Goal: Information Seeking & Learning: Understand process/instructions

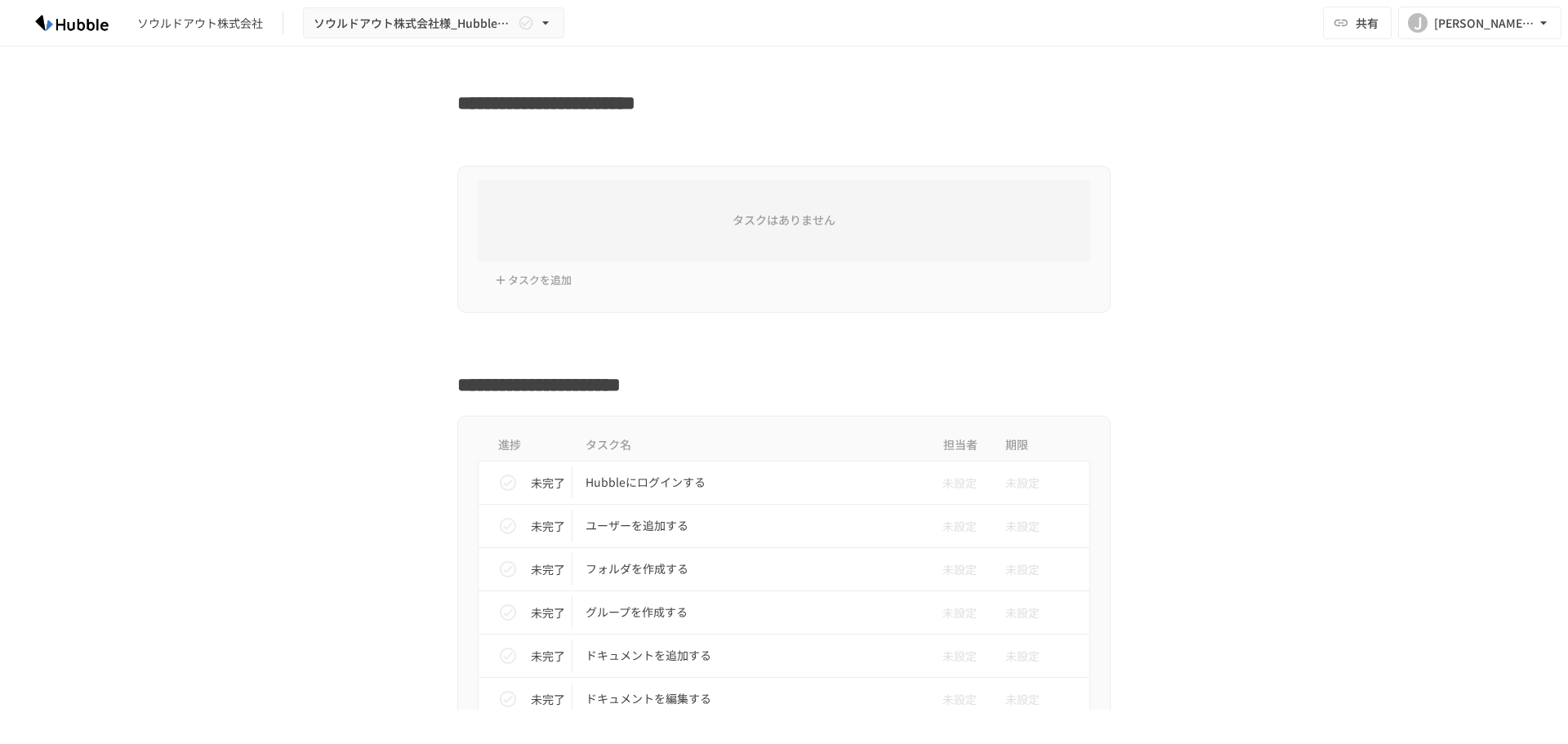
scroll to position [2369, 0]
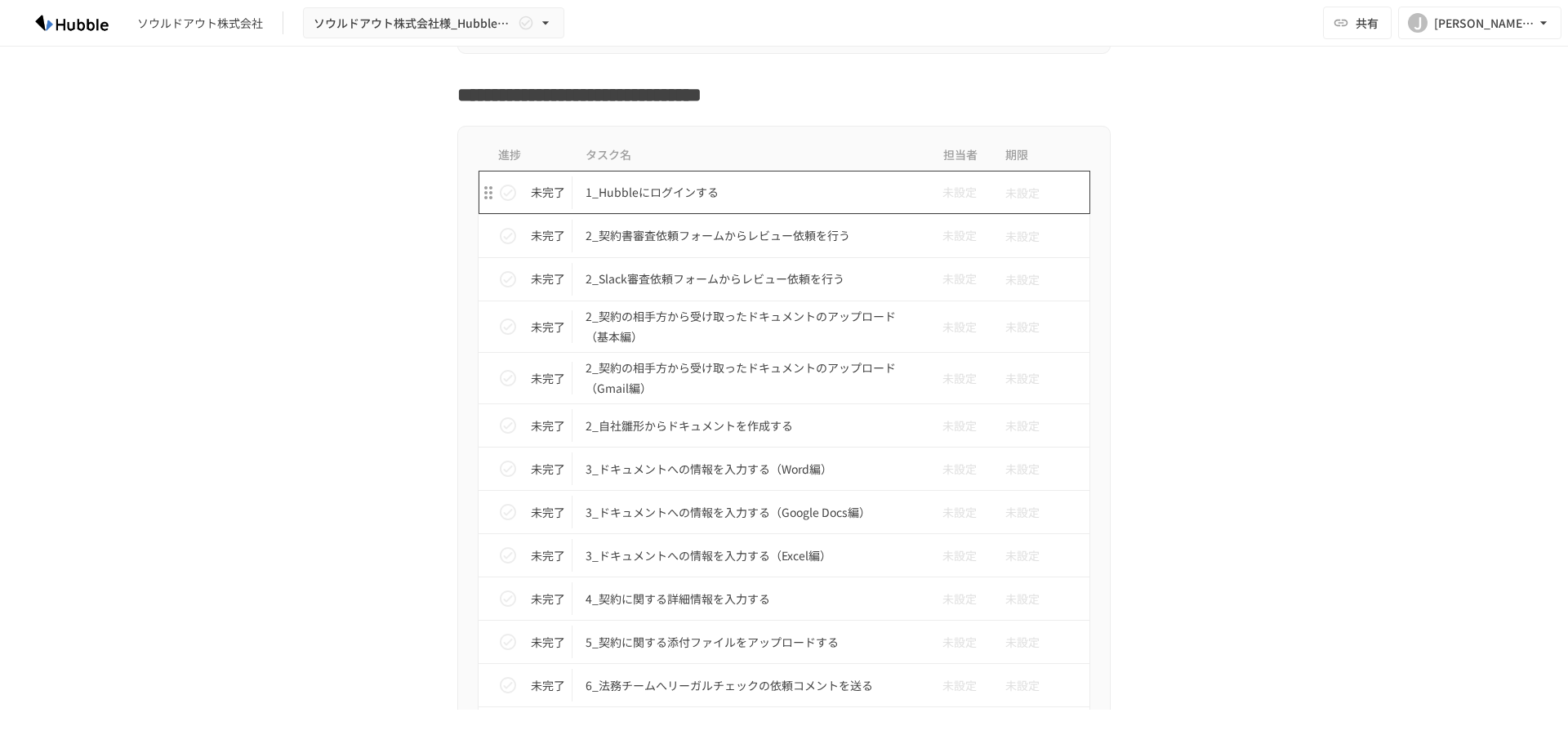
click at [622, 188] on p "1_Hubbleにログインする" at bounding box center [749, 192] width 328 height 20
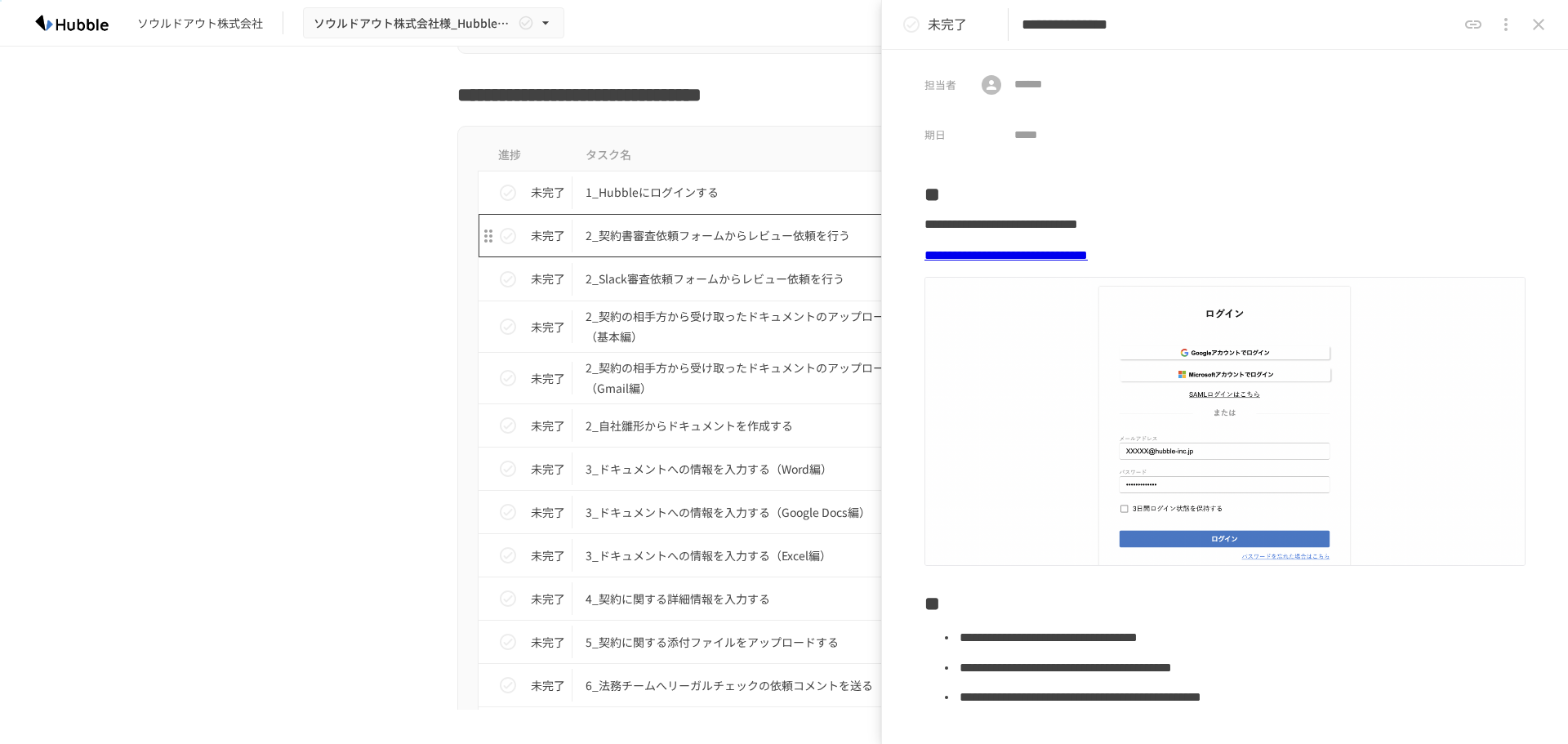
click at [634, 241] on p "2_契約書審査依頼フォームからレビュー依頼を行う" at bounding box center [749, 235] width 328 height 20
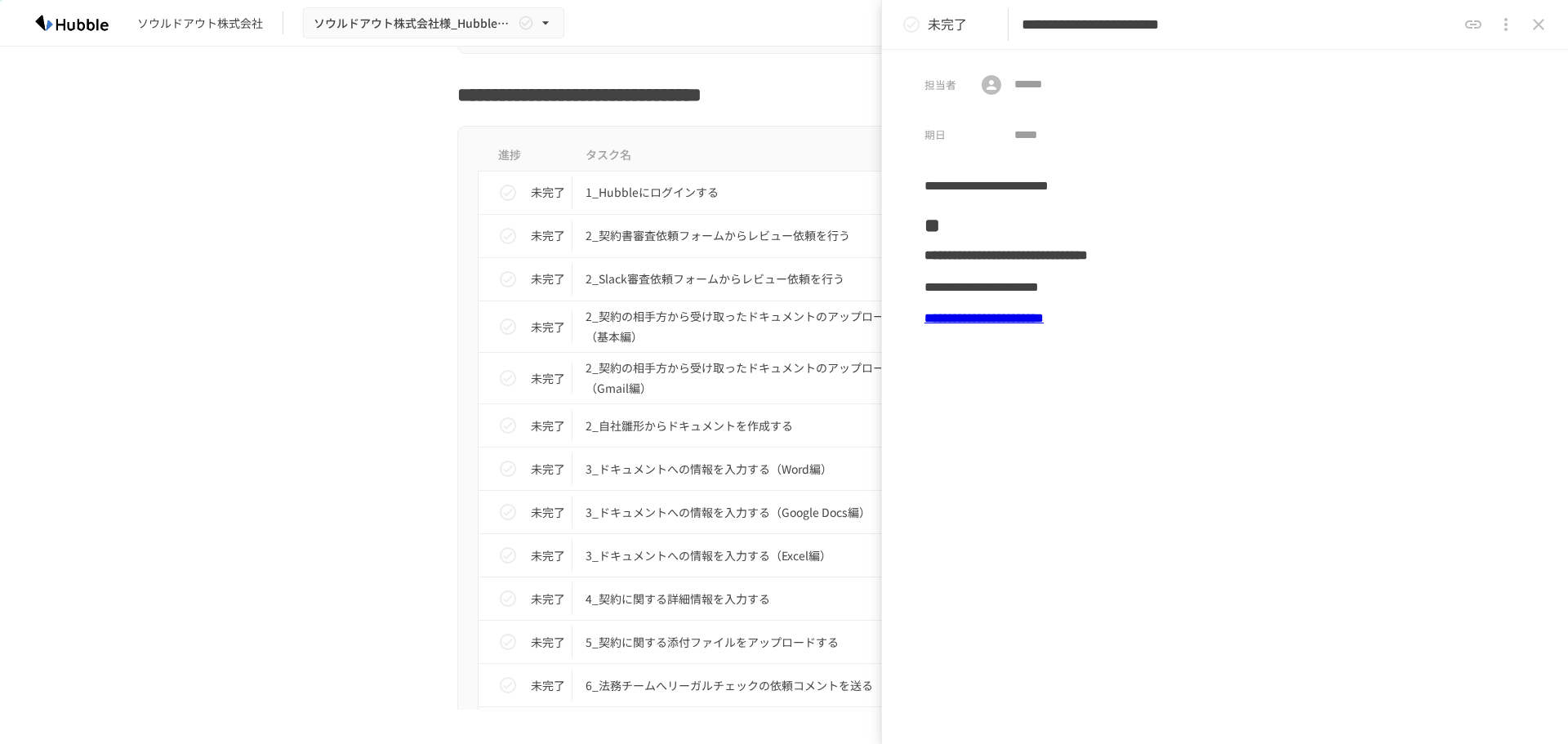
click at [917, 28] on icon "status" at bounding box center [911, 25] width 17 height 17
click at [505, 188] on icon "status" at bounding box center [508, 193] width 19 height 19
click at [421, 175] on div "進捗 タスク名 担当者 期限 完了 1_Hubbleにログインする 未設定 未設定 完了 2_契約書審査依頼フォームからレビュー依頼を行う 未設定 未設定 未…" at bounding box center [784, 725] width 996 height 1198
click at [1531, 32] on icon "close drawer" at bounding box center [1538, 25] width 19 height 19
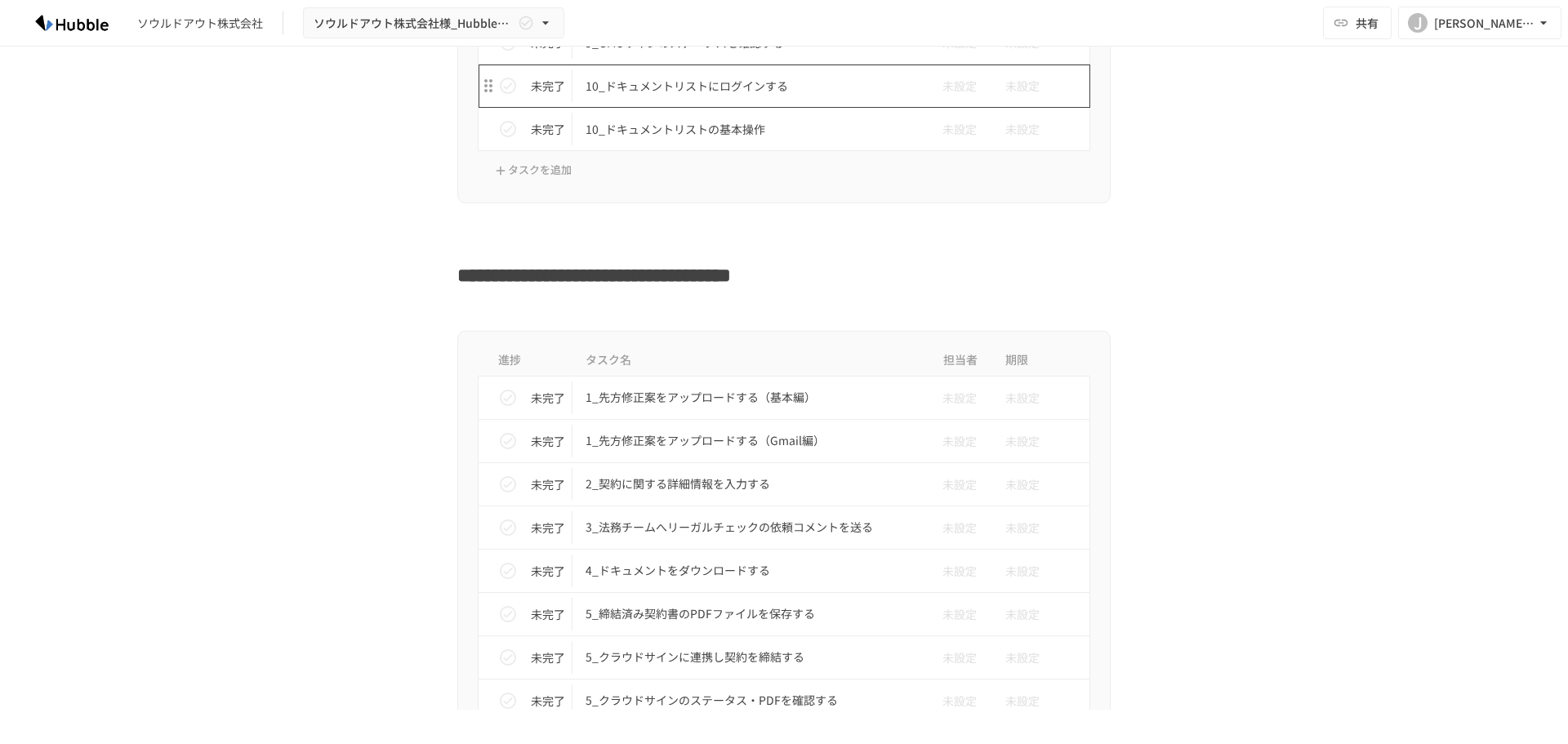
scroll to position [3514, 0]
